Goal: Task Accomplishment & Management: Complete application form

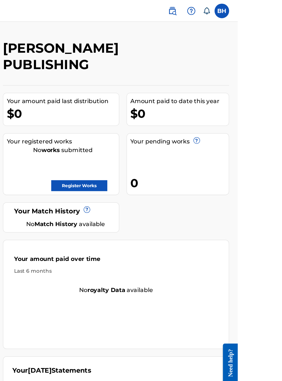
scroll to position [0, 94]
click at [179, 143] on link "Register Works" at bounding box center [156, 147] width 44 height 9
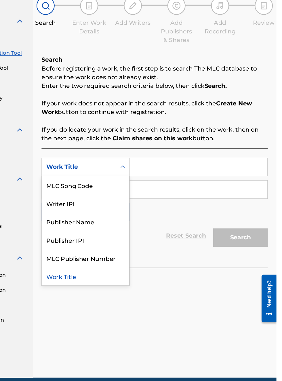
scroll to position [60, 63]
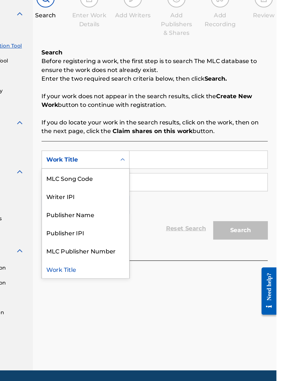
click at [134, 240] on div "Publisher IPI" at bounding box center [130, 244] width 69 height 14
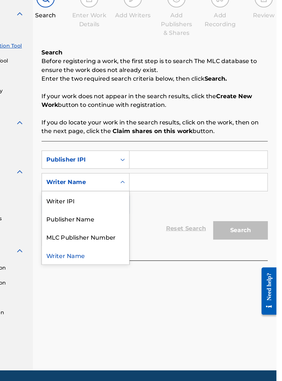
click at [128, 235] on div "Publisher Name" at bounding box center [130, 233] width 69 height 14
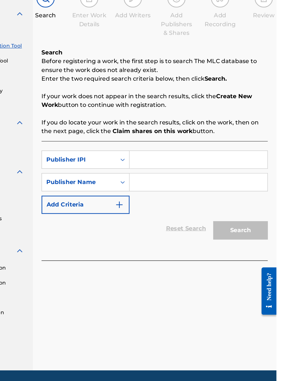
click at [197, 208] on input "Search Form" at bounding box center [220, 205] width 109 height 14
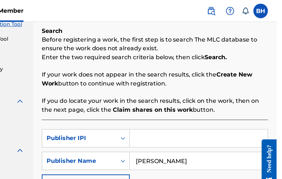
scroll to position [77, 0]
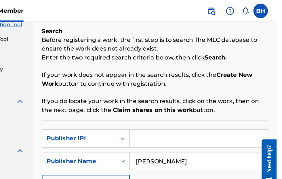
type input "Bobby Hamilton"
click at [185, 112] on input "Search Form" at bounding box center [220, 110] width 109 height 14
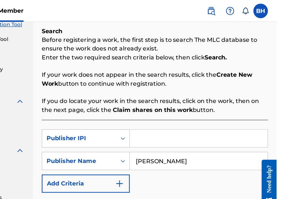
type input "00340604990"
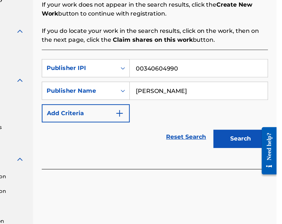
scroll to position [45, 63]
click at [258, 138] on div at bounding box center [264, 145] width 16 height 46
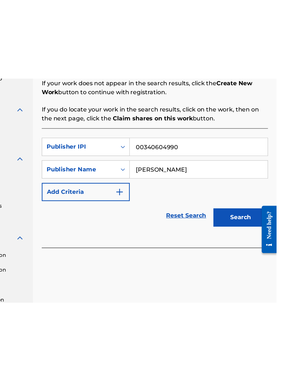
scroll to position [23, 0]
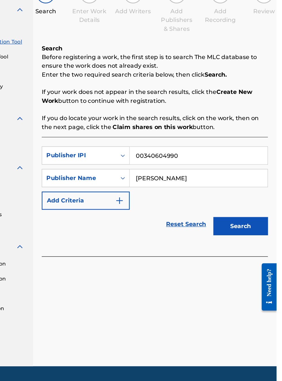
click at [261, 235] on button "Search" at bounding box center [253, 242] width 43 height 14
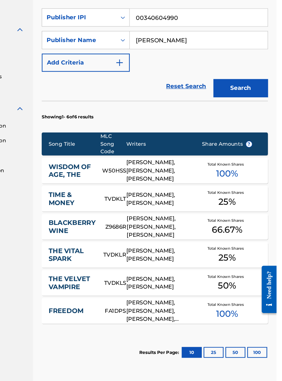
scroll to position [0, 0]
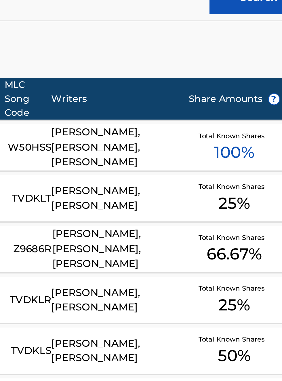
click at [249, 272] on div "Total Known Shares 25 %" at bounding box center [243, 264] width 58 height 18
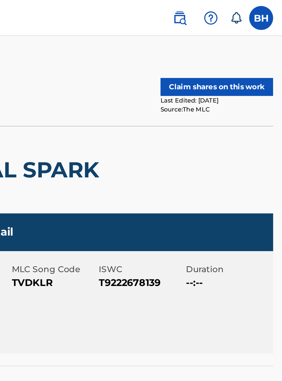
click at [246, 42] on button "Claim shares on this work" at bounding box center [248, 41] width 54 height 9
